Goal: Information Seeking & Learning: Learn about a topic

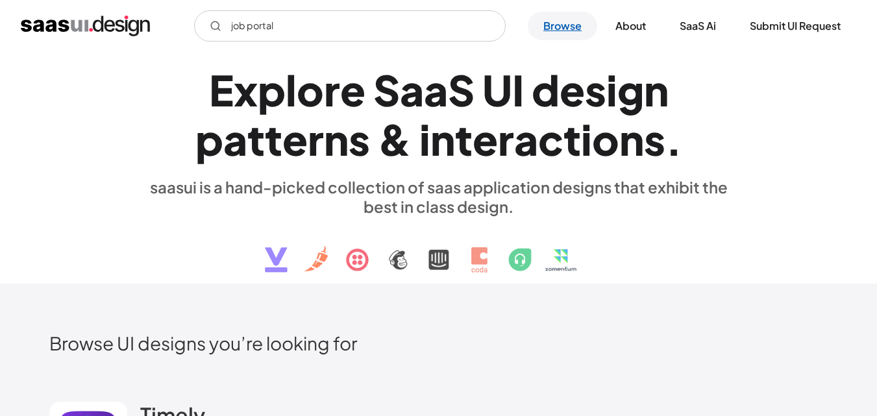
type input "job portal"
click at [581, 21] on link "Browse" at bounding box center [561, 26] width 69 height 29
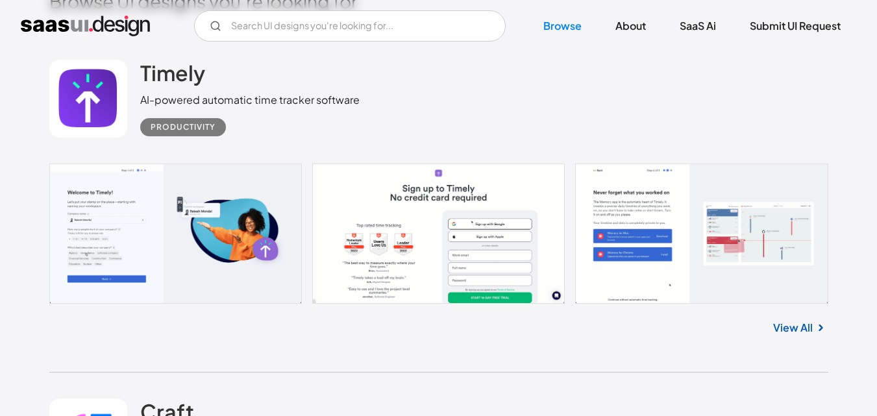
scroll to position [318, 0]
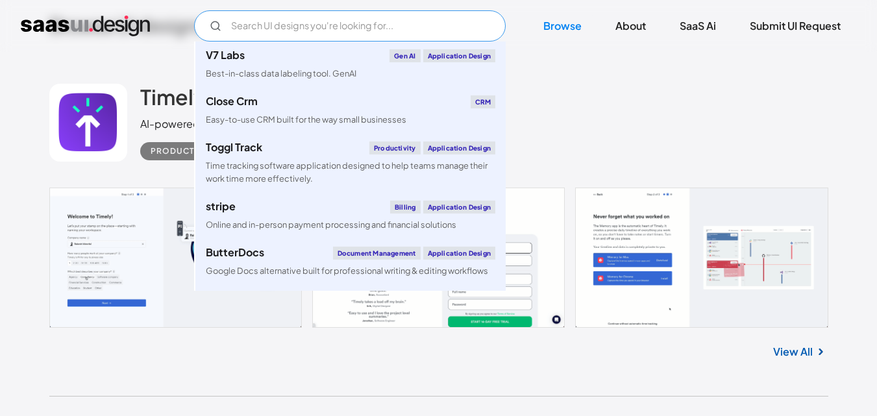
click at [280, 16] on input "Email Form" at bounding box center [349, 25] width 311 height 31
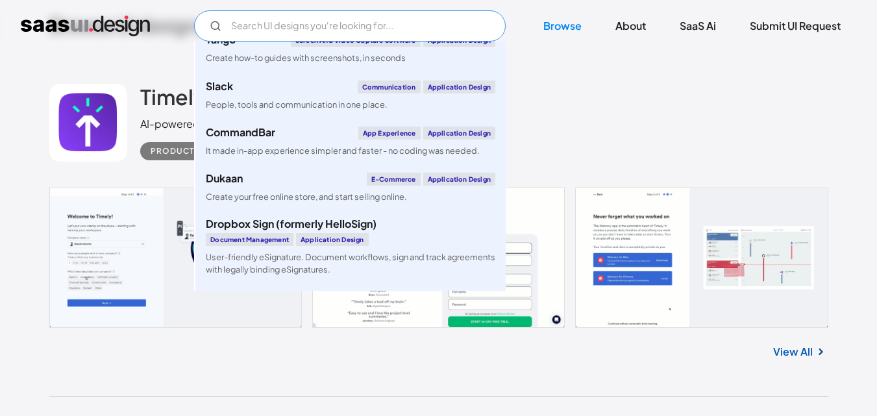
scroll to position [5006, 0]
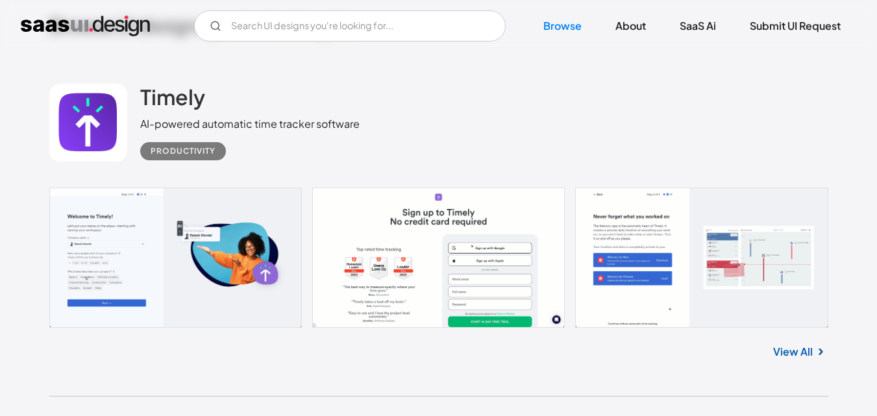
scroll to position [318, 0]
